Goal: Task Accomplishment & Management: Use online tool/utility

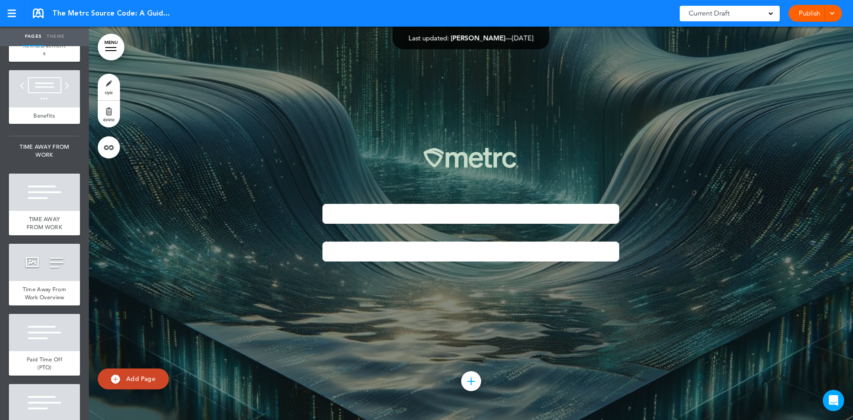
scroll to position [3336, 0]
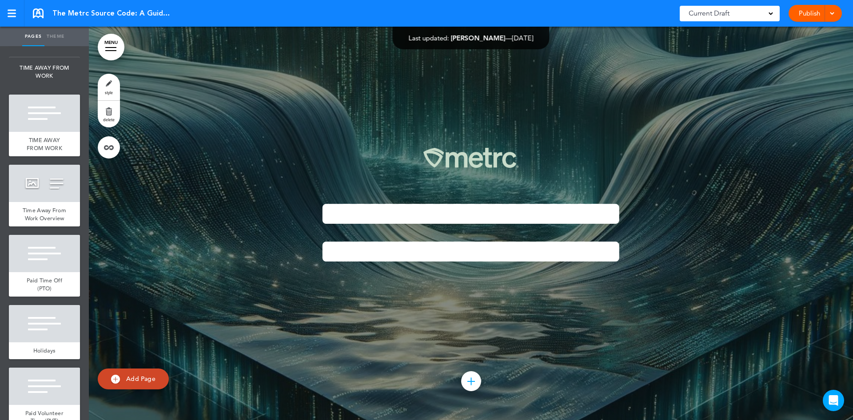
click at [45, 45] on div "Benefits" at bounding box center [44, 36] width 71 height 17
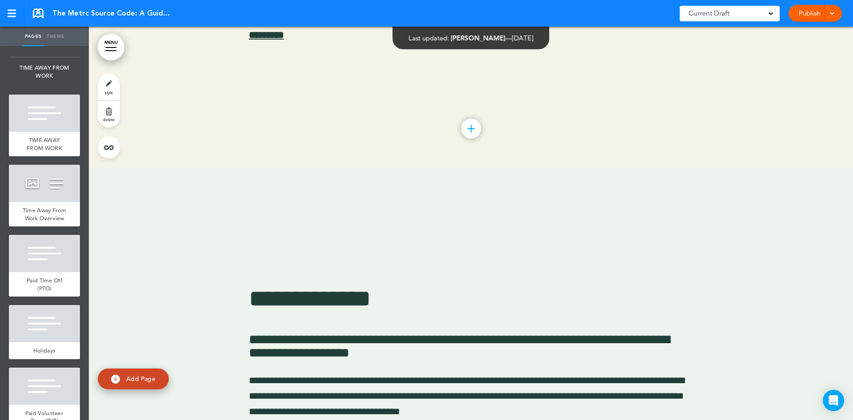
scroll to position [21388, 0]
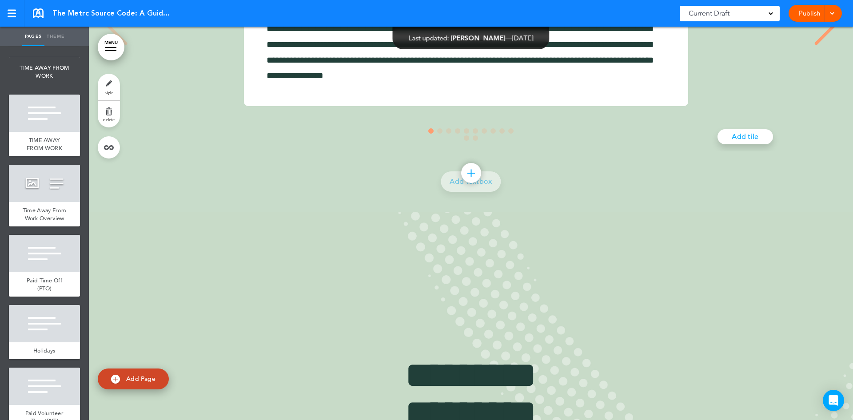
click at [823, 46] on div "Next slide" at bounding box center [825, 23] width 27 height 44
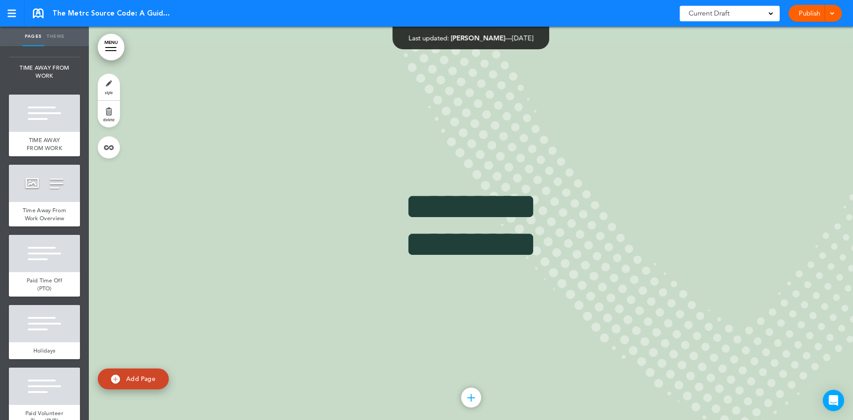
scroll to position [21574, 0]
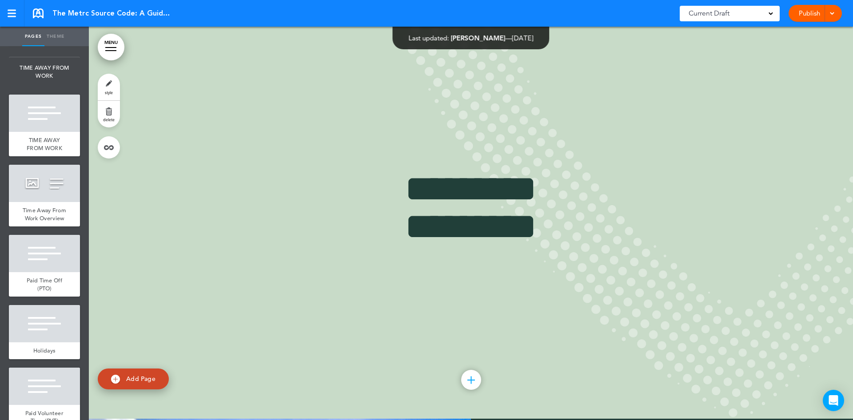
scroll to position [0, 2962]
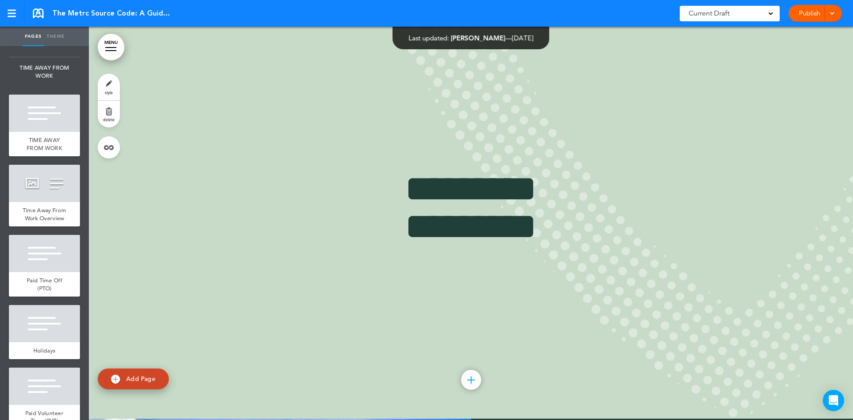
scroll to position [0, 8147]
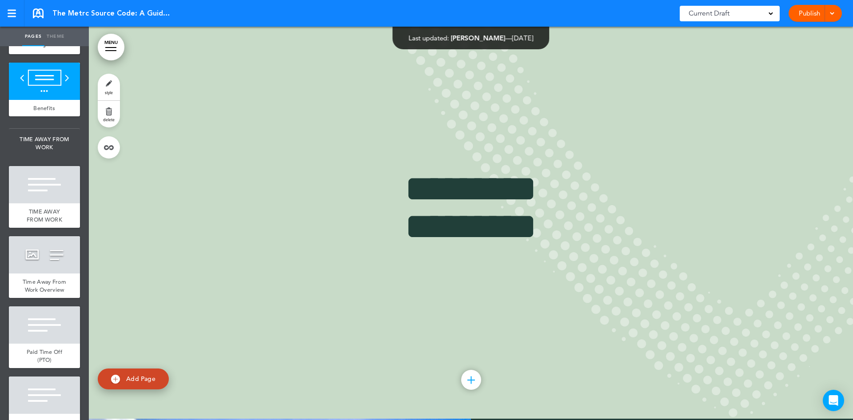
scroll to position [3256, 0]
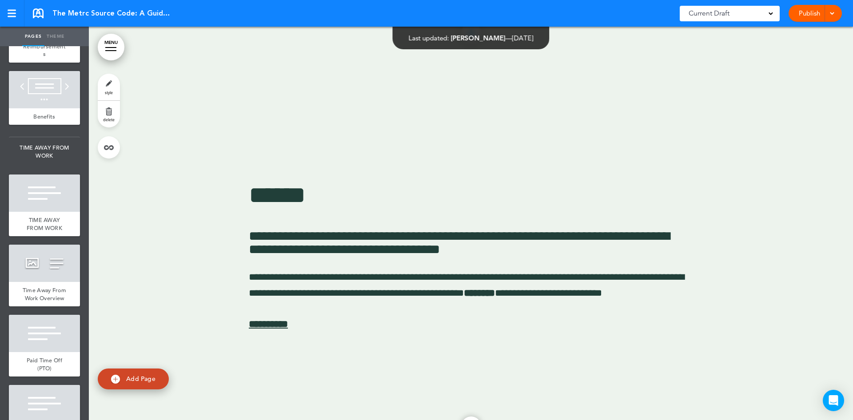
scroll to position [20207, 0]
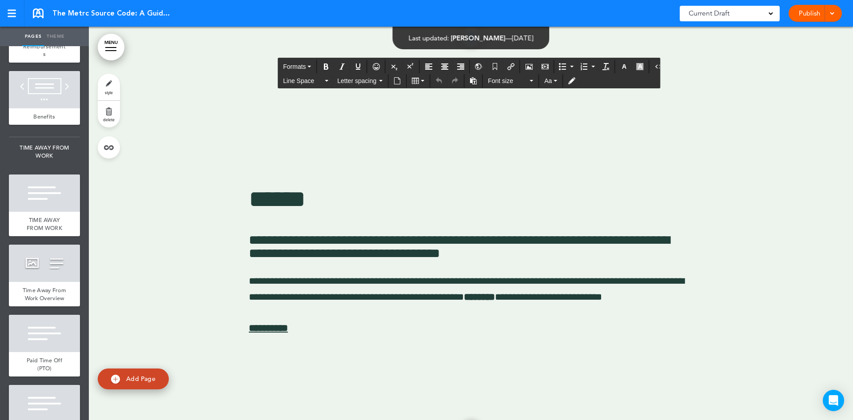
drag, startPoint x: 398, startPoint y: 240, endPoint x: 562, endPoint y: 269, distance: 166.9
copy p "**********"
